Goal: Task Accomplishment & Management: Use online tool/utility

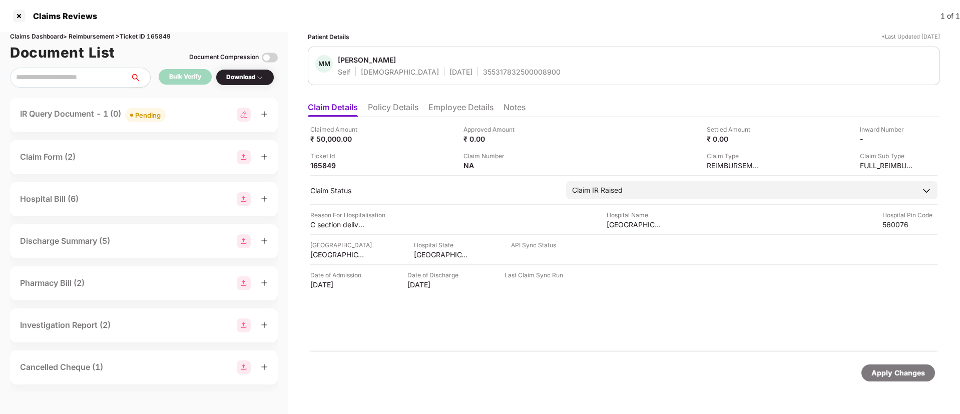
click at [211, 108] on div "IR Query Document - 1 (0) Pending" at bounding box center [144, 115] width 248 height 15
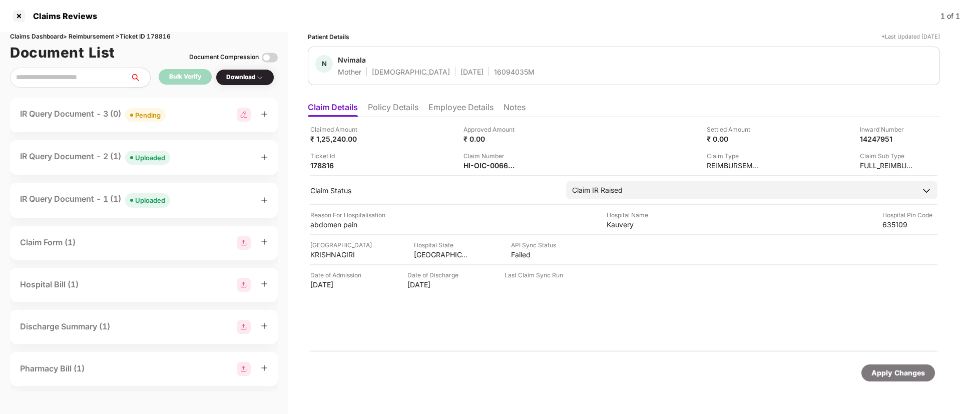
click at [183, 114] on div "IR Query Document - 3 (0) Pending" at bounding box center [144, 115] width 248 height 15
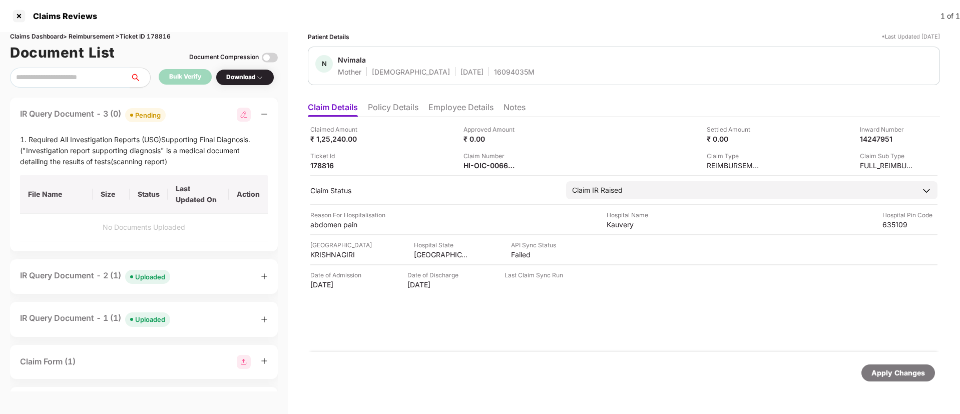
click at [193, 115] on div "IR Query Document - 3 (0) Pending" at bounding box center [144, 115] width 248 height 15
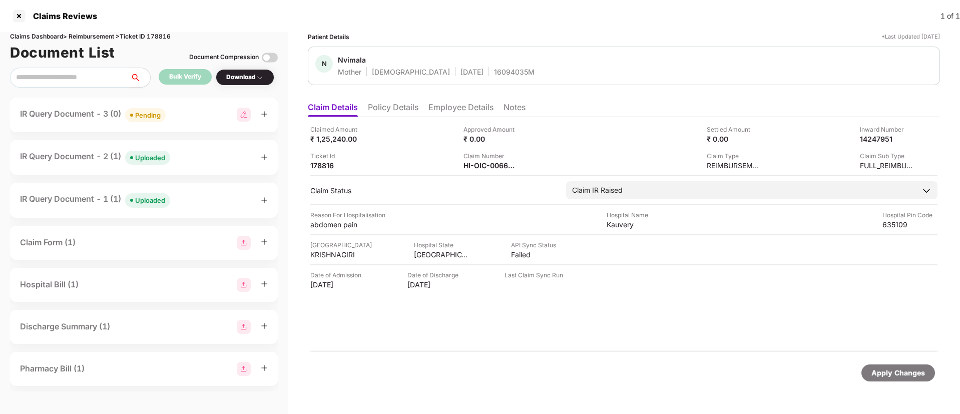
click at [184, 160] on div "IR Query Document - 2 (1) Uploaded" at bounding box center [144, 157] width 248 height 15
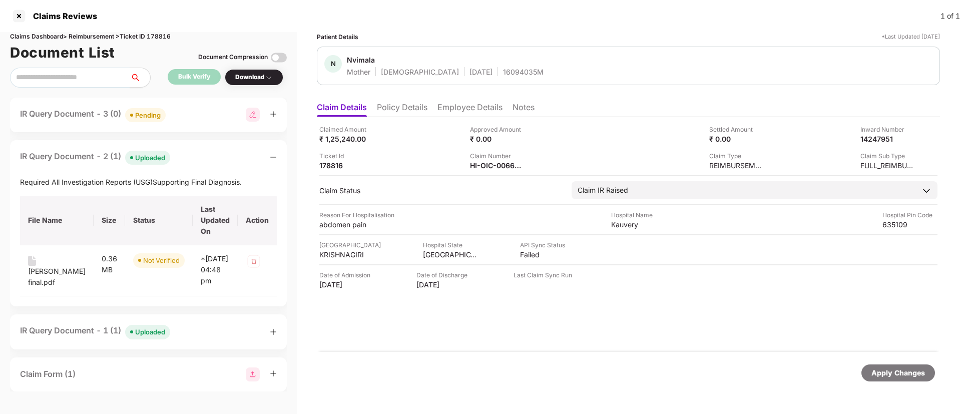
click at [184, 160] on div "IR Query Document - 2 (1) Uploaded" at bounding box center [148, 157] width 257 height 15
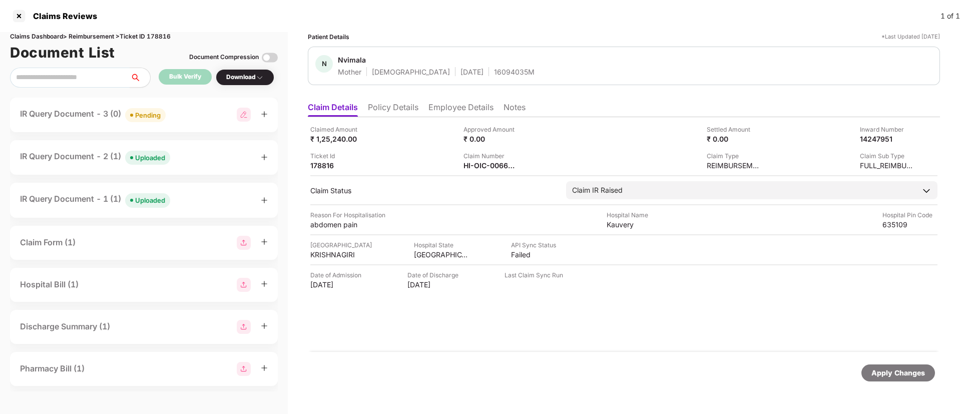
click at [187, 116] on div "IR Query Document - 3 (0) Pending" at bounding box center [144, 115] width 248 height 15
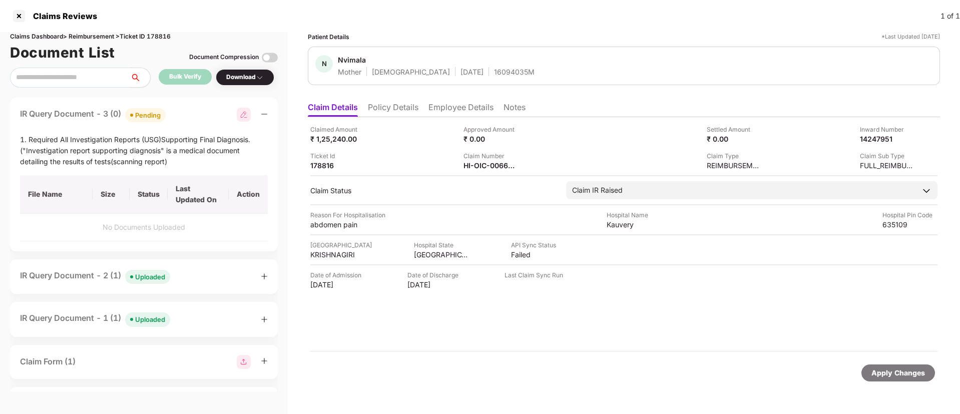
click at [187, 116] on div "IR Query Document - 3 (0) Pending" at bounding box center [144, 115] width 248 height 15
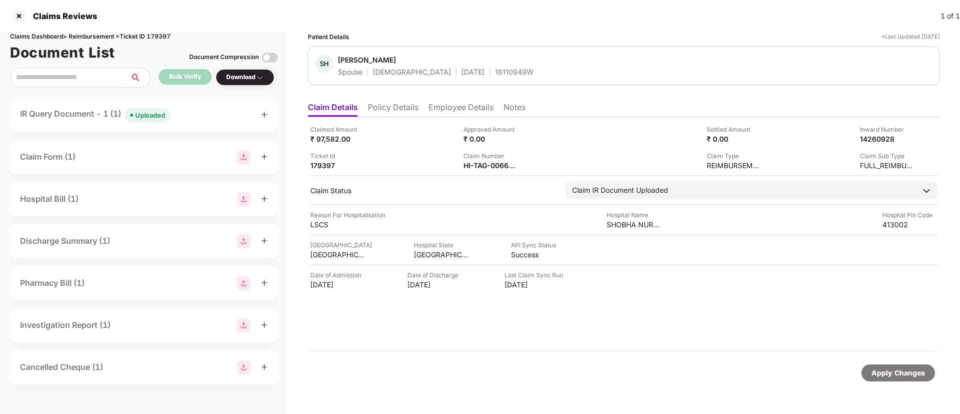
click at [197, 125] on div "IR Query Document - 1 (1) Uploaded" at bounding box center [144, 115] width 268 height 35
click at [192, 118] on div "IR Query Document - 1 (1) Uploaded" at bounding box center [144, 115] width 248 height 15
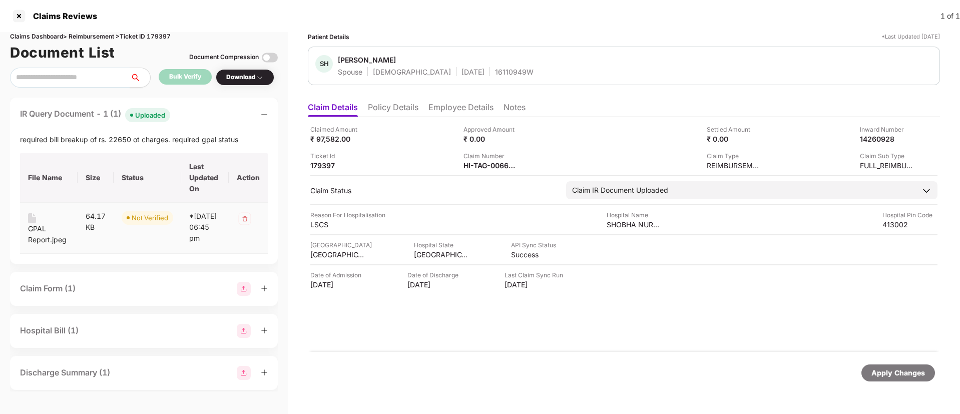
click at [31, 229] on div "GPAL Report.jpeg" at bounding box center [49, 234] width 42 height 22
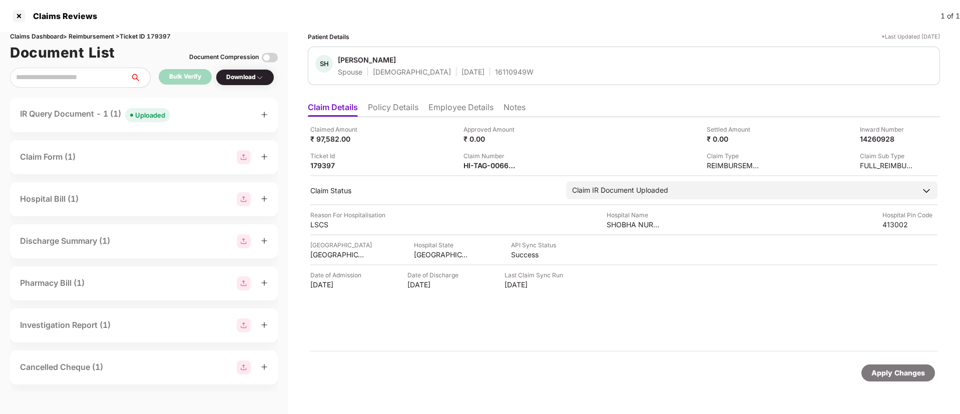
click at [203, 119] on div "IR Query Document - 1 (1) Uploaded" at bounding box center [144, 115] width 248 height 15
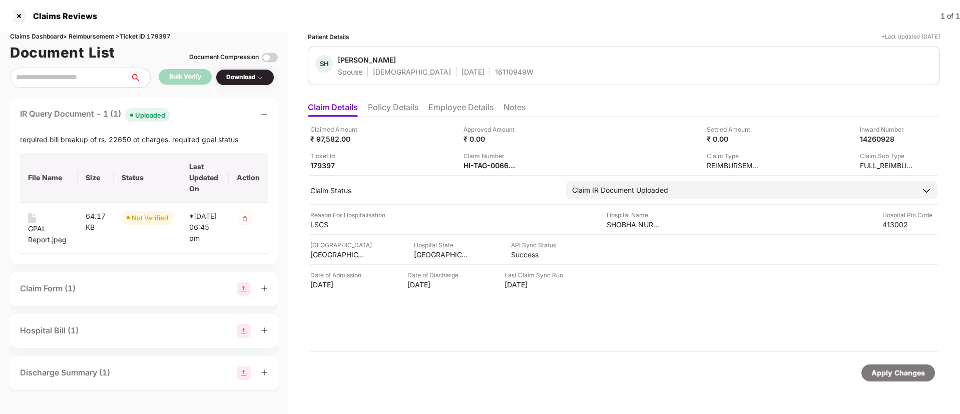
click at [204, 120] on div "IR Query Document - 1 (1) Uploaded" at bounding box center [144, 115] width 248 height 15
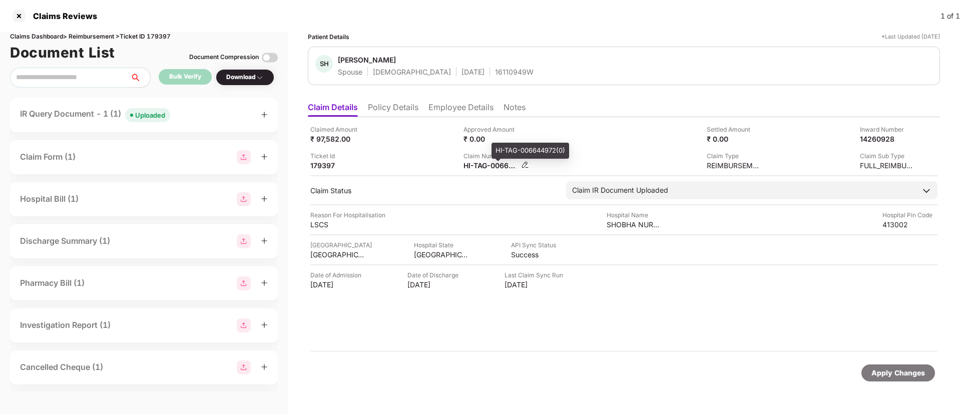
click at [485, 166] on div "HI-TAG-006644972(0)" at bounding box center [491, 166] width 55 height 10
click at [484, 166] on div "HI-TAG-006644972(0)" at bounding box center [491, 166] width 55 height 10
copy div
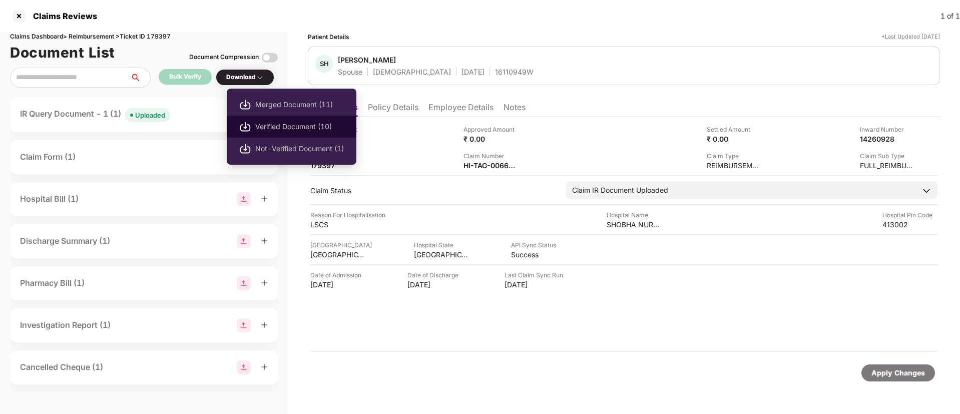
click at [264, 127] on span "Verified Document (10)" at bounding box center [299, 126] width 89 height 11
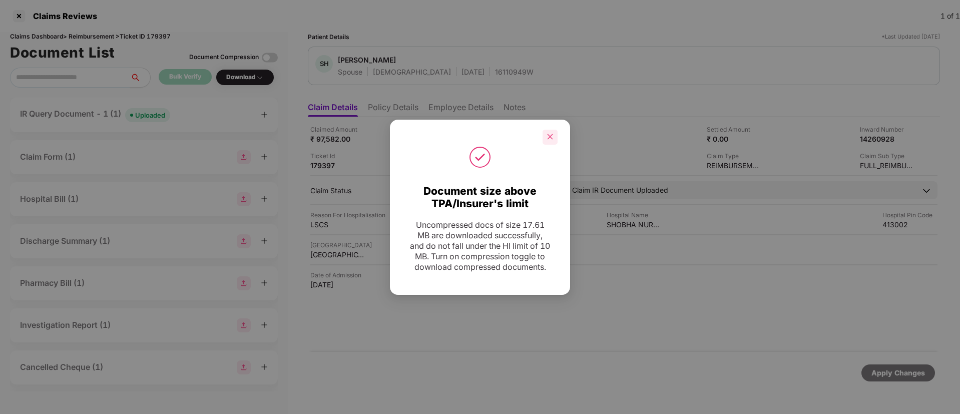
click at [551, 133] on icon "close" at bounding box center [550, 136] width 7 height 7
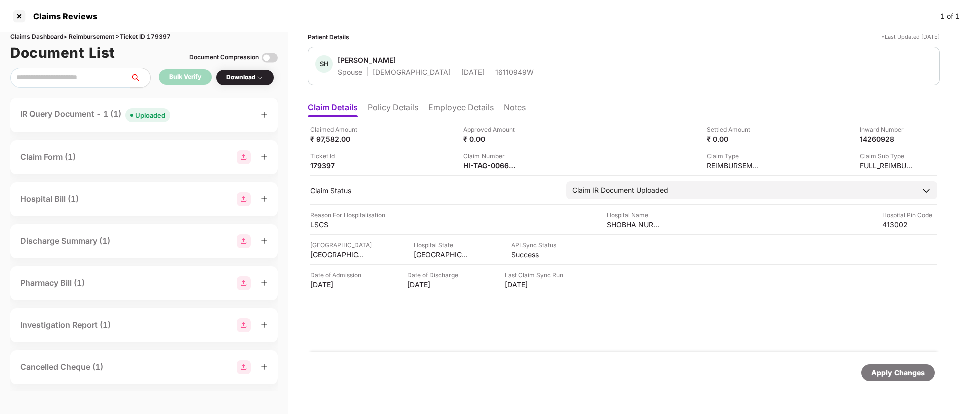
drag, startPoint x: 212, startPoint y: 114, endPoint x: 211, endPoint y: 124, distance: 9.5
click at [213, 114] on div "IR Query Document - 1 (1) Uploaded" at bounding box center [144, 115] width 248 height 15
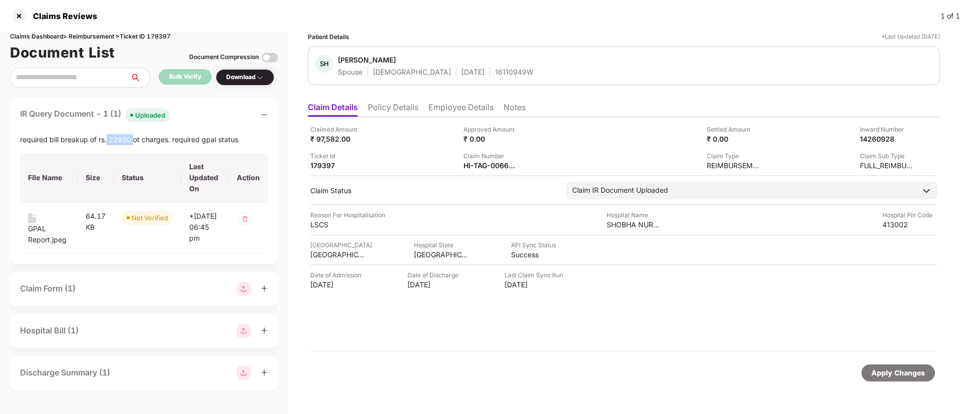
drag, startPoint x: 108, startPoint y: 139, endPoint x: 133, endPoint y: 141, distance: 25.1
click at [133, 141] on div "required bill breakup of rs. 22650 ot charges. required gpal status" at bounding box center [144, 139] width 248 height 11
click at [137, 139] on div "required bill breakup of rs. 22650 ot charges. required gpal status" at bounding box center [144, 139] width 248 height 11
drag, startPoint x: 109, startPoint y: 138, endPoint x: 167, endPoint y: 140, distance: 58.1
click at [167, 140] on div "required bill breakup of rs. 22650 ot charges. required gpal status" at bounding box center [144, 139] width 248 height 11
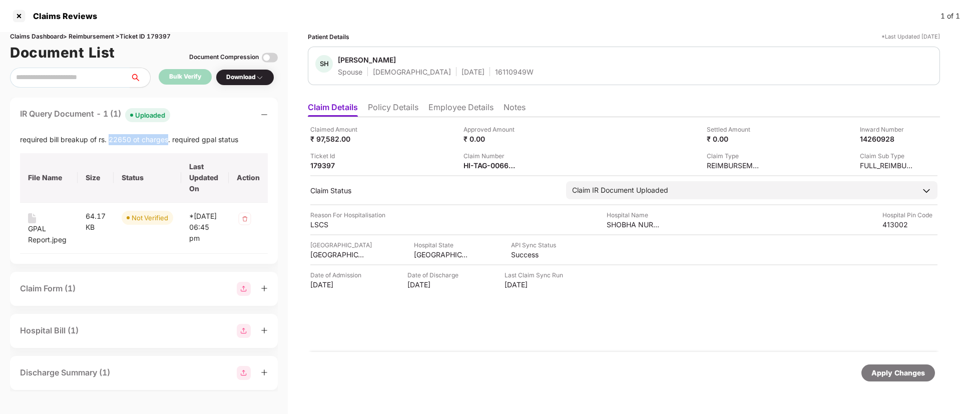
copy div "22650 ot charges"
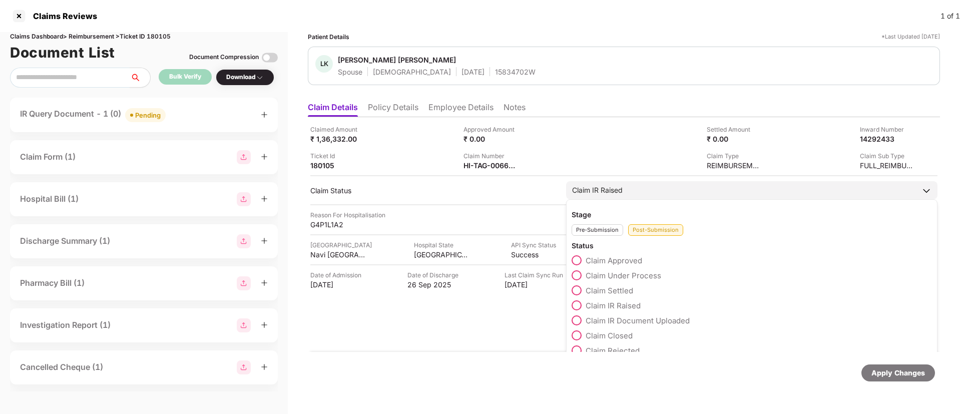
click at [580, 319] on span at bounding box center [577, 320] width 10 height 10
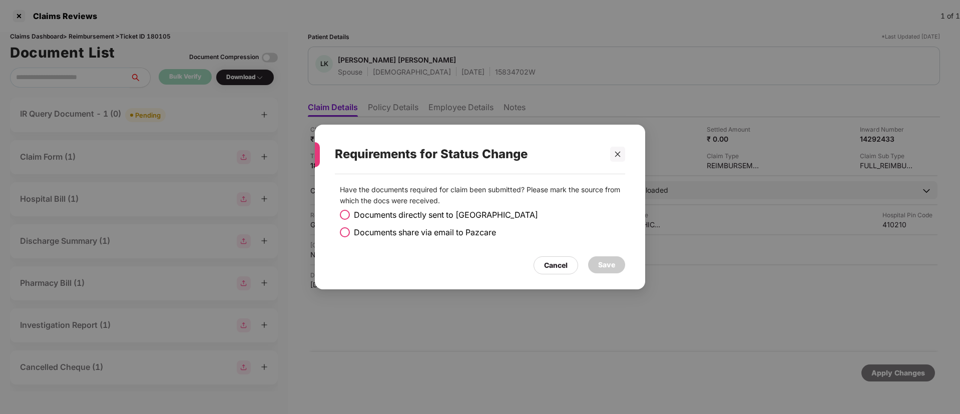
drag, startPoint x: 348, startPoint y: 231, endPoint x: 360, endPoint y: 233, distance: 11.7
click at [351, 230] on label "Documents share via email to Pazcare" at bounding box center [418, 232] width 156 height 13
click at [623, 267] on div "Save" at bounding box center [606, 264] width 37 height 17
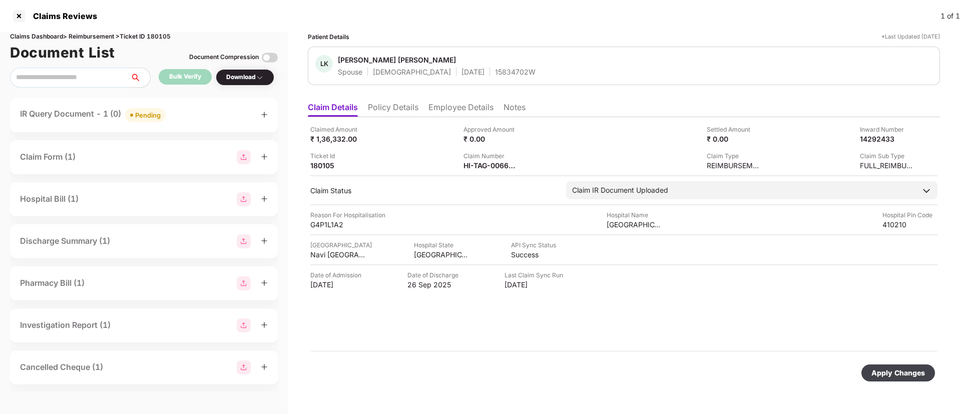
click at [887, 371] on div "Apply Changes" at bounding box center [899, 373] width 54 height 11
click at [196, 109] on div "IR Query Document - 1 (1) Uploaded" at bounding box center [144, 115] width 248 height 15
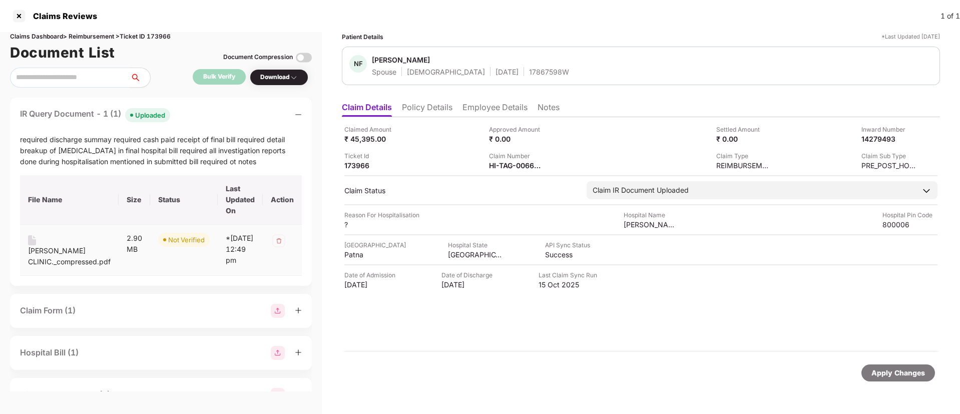
click at [34, 263] on div "EJAJ CLINIC._compressed.pdf" at bounding box center [69, 256] width 83 height 22
click at [502, 164] on div "HI-TAG-006680170(0)" at bounding box center [516, 166] width 55 height 10
click at [503, 164] on div "HI-TAG-006680170(0)" at bounding box center [516, 166] width 55 height 10
copy div
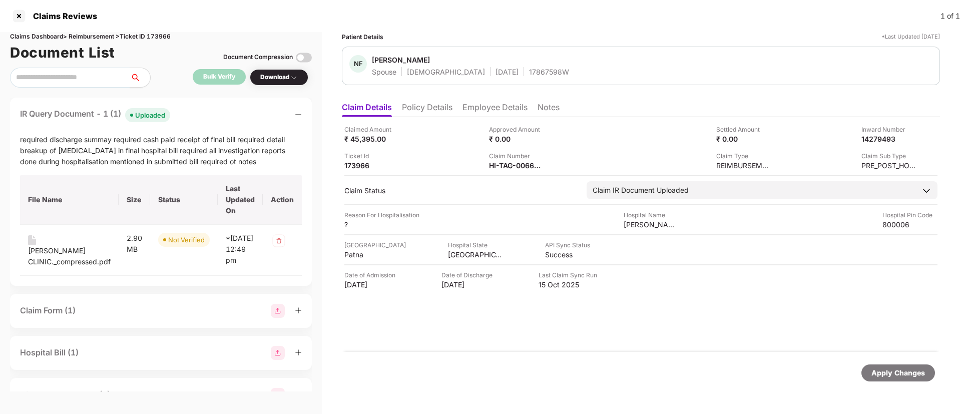
click at [407, 164] on div "Ticket Id 173966" at bounding box center [413, 160] width 137 height 19
click at [575, 164] on div "Claim Number HI-TAG-006680170(0)" at bounding box center [557, 160] width 137 height 19
click at [249, 115] on div "IR Query Document - 1 (1) Uploaded" at bounding box center [161, 115] width 282 height 15
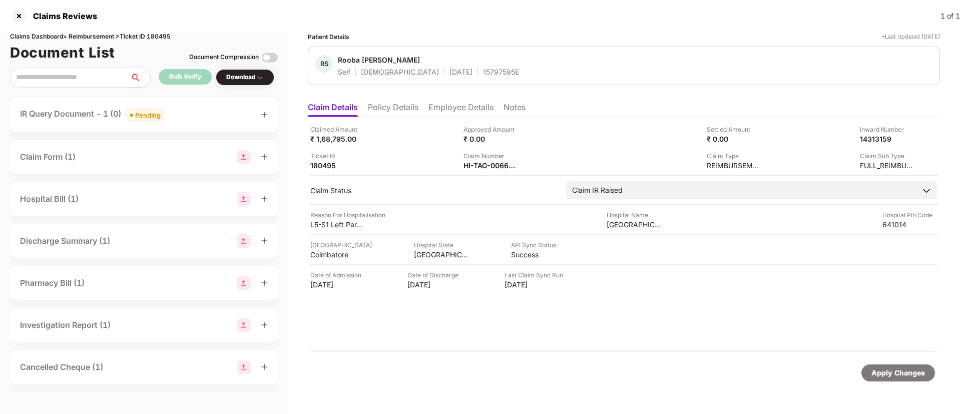
click at [181, 121] on div "IR Query Document - 1 (0) Pending" at bounding box center [144, 115] width 248 height 15
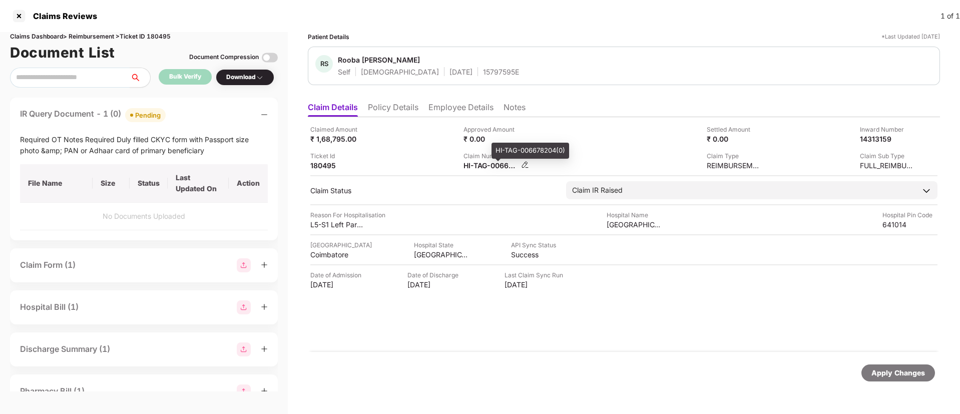
click at [490, 163] on div "HI-TAG-006678204(0)" at bounding box center [491, 166] width 55 height 10
copy div
click at [441, 156] on div "Ticket Id 180495" at bounding box center [383, 160] width 146 height 19
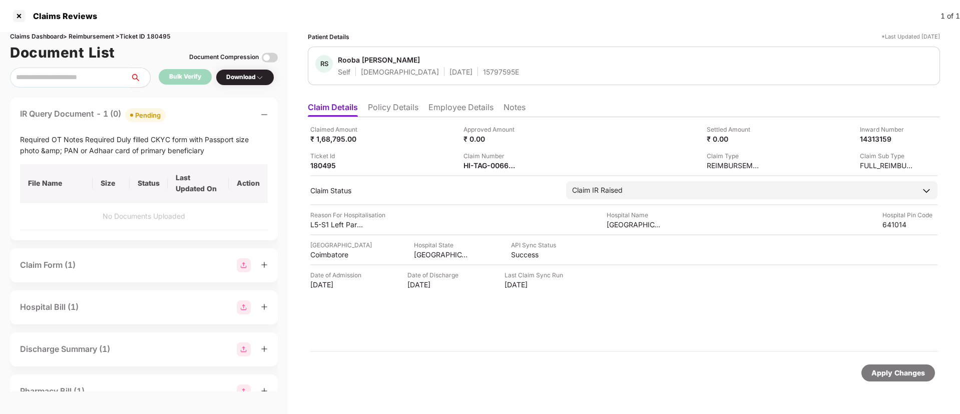
click at [398, 104] on li "Policy Details" at bounding box center [393, 109] width 51 height 15
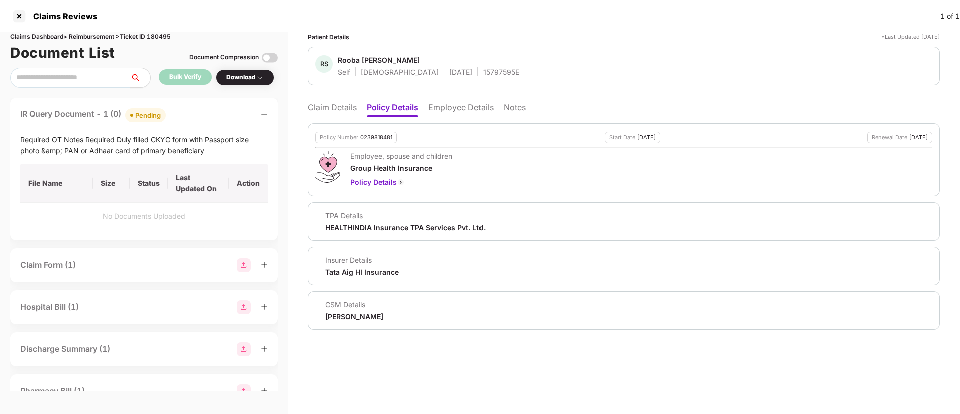
click at [344, 108] on li "Claim Details" at bounding box center [332, 109] width 49 height 15
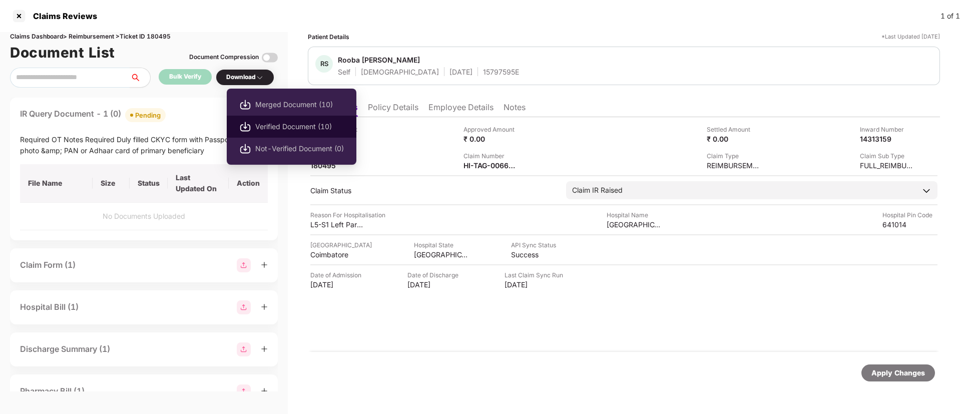
click at [274, 130] on span "Verified Document (10)" at bounding box center [299, 126] width 89 height 11
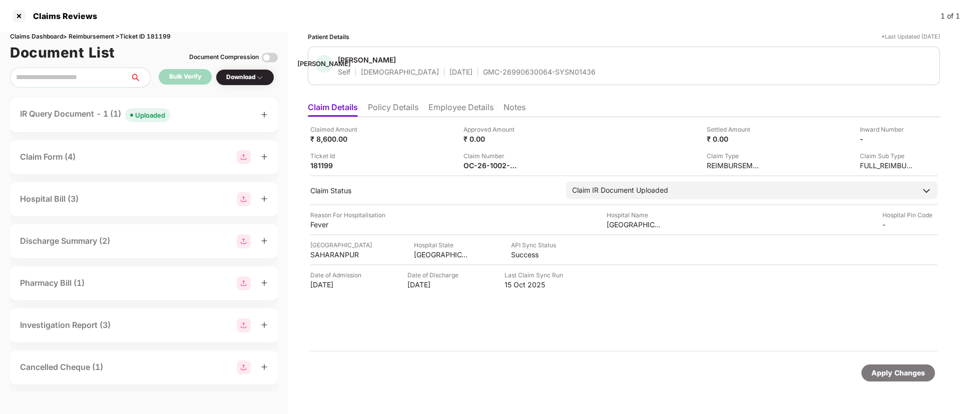
click at [182, 111] on div "IR Query Document - 1 (1) Uploaded" at bounding box center [144, 115] width 248 height 15
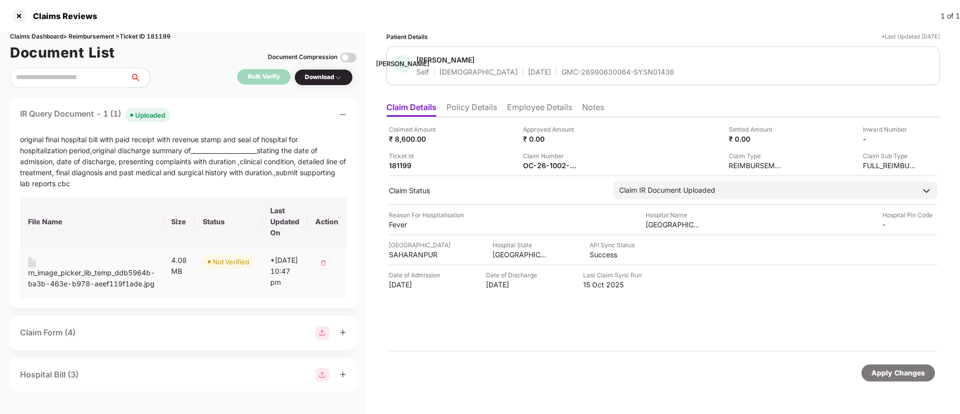
click at [103, 277] on div "rn_image_picker_lib_temp_ddb5964b-ba3b-463e-b978-aeef119f1ade.jpg" at bounding box center [91, 278] width 127 height 22
click at [201, 117] on div "IR Query Document - 1 (1) Uploaded" at bounding box center [183, 115] width 326 height 15
